Goal: Task Accomplishment & Management: Manage account settings

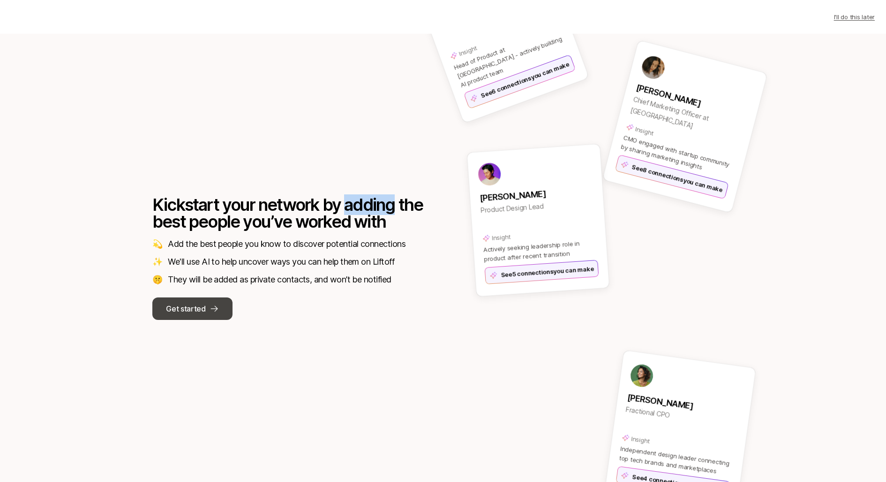
click at [205, 301] on button "Get started" at bounding box center [192, 309] width 80 height 23
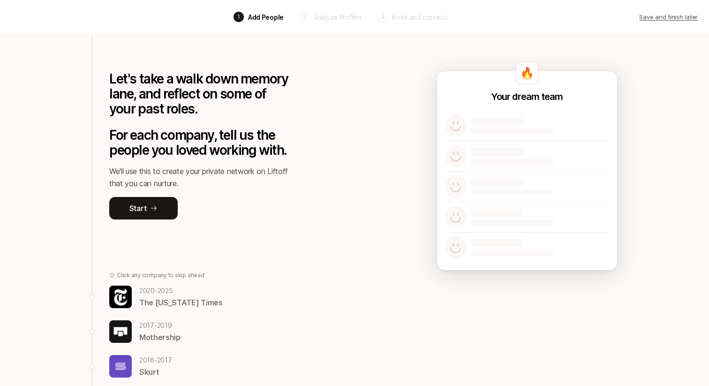
click at [442, 29] on div "Back 1 Add People 2 Analyze Profiles 3 Invite and connect Save and finish later" at bounding box center [354, 17] width 709 height 34
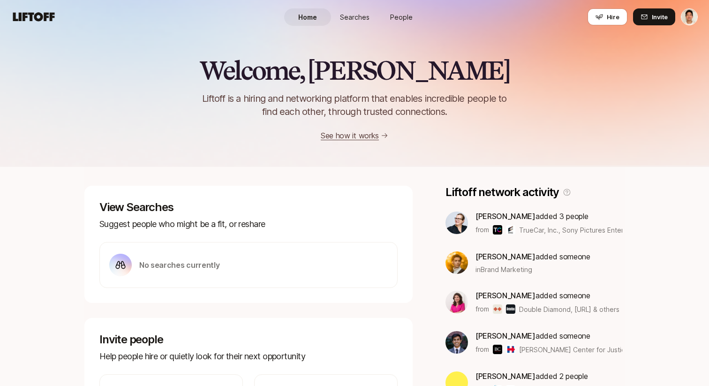
click at [689, 16] on html "Home Searches People Hire Home Searches People Hire Hire Invite Welcome, Jeremy…" at bounding box center [354, 193] width 709 height 386
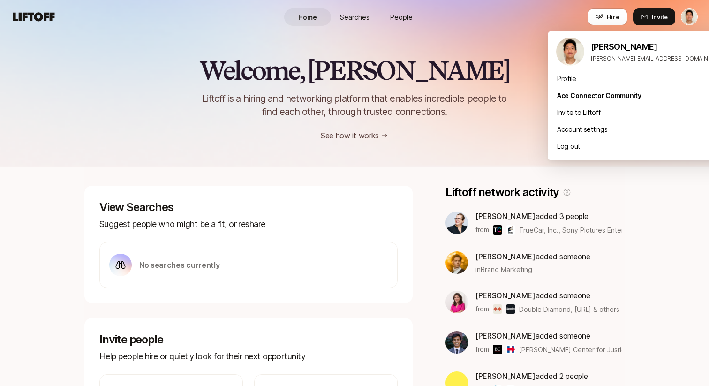
click at [541, 23] on html "Home Searches People Hire Home Searches People Hire Hire Invite Welcome, Jeremy…" at bounding box center [354, 193] width 709 height 386
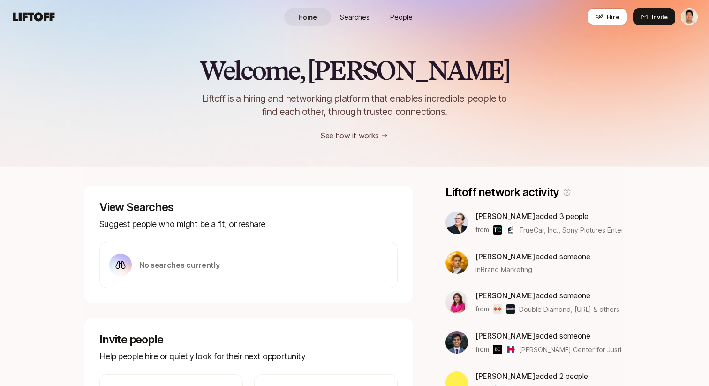
click at [687, 17] on html "Home Searches People Hire Home Searches People Hire Hire Invite Welcome, Jeremy…" at bounding box center [354, 193] width 709 height 386
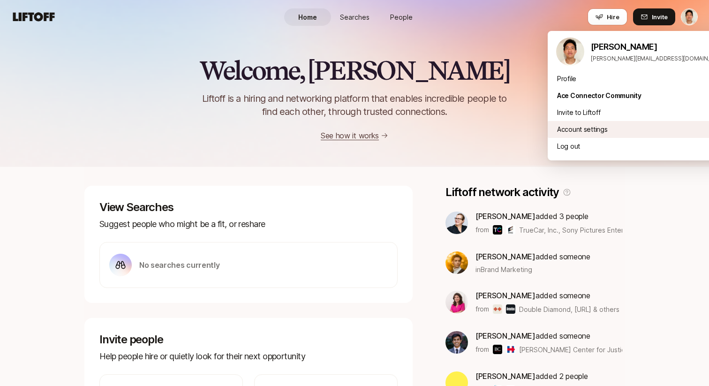
click at [577, 126] on div "Account settings" at bounding box center [642, 129] width 188 height 17
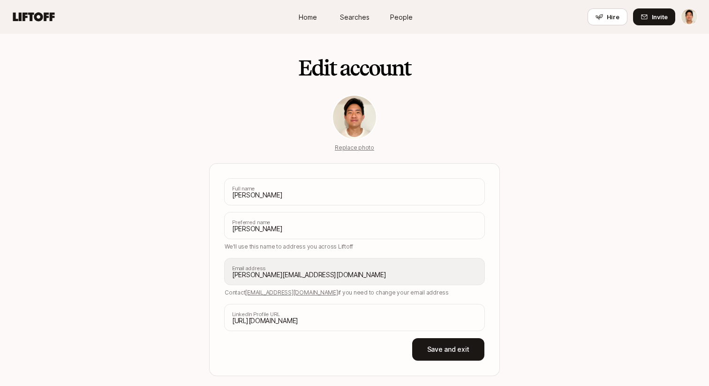
click at [158, 153] on div "Edit account Replace photo Jeremy Chen Full name Jeremy Preferred name We'll us…" at bounding box center [354, 205] width 540 height 342
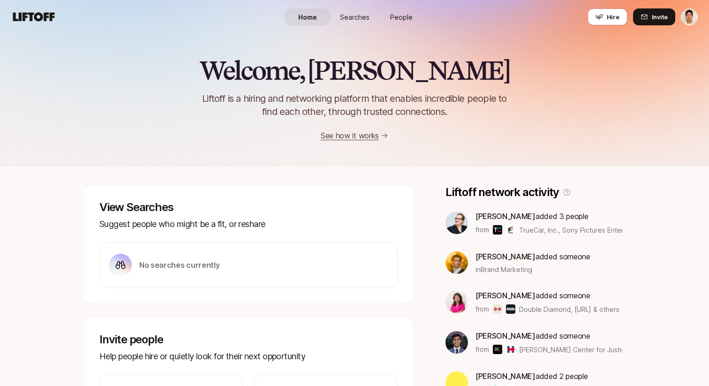
click at [129, 101] on div "Welcome, Jeremy 👋 Liftoff is a hiring and networking platform that enables incr…" at bounding box center [354, 98] width 709 height 85
